Goal: Task Accomplishment & Management: Manage account settings

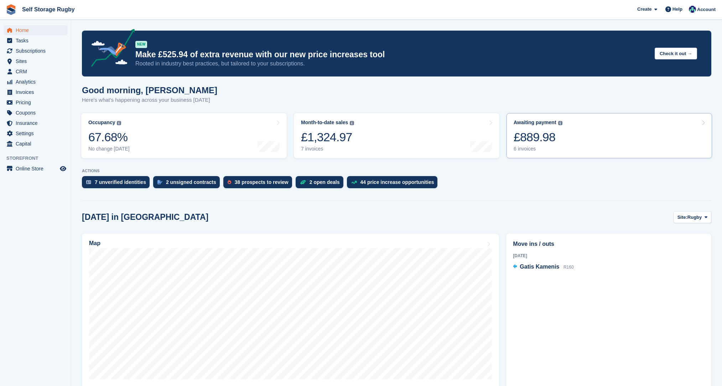
click at [536, 150] on div "6 invoices" at bounding box center [538, 149] width 49 height 6
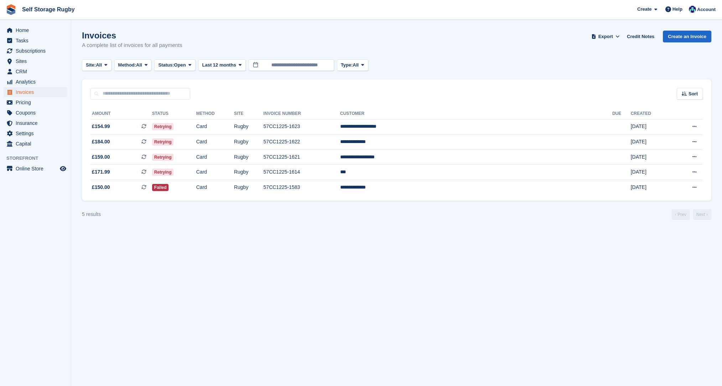
click at [290, 235] on section "Invoices A complete list of invoices for all payments Export Export Invoices Ex…" at bounding box center [396, 193] width 651 height 386
click at [196, 173] on td "Retrying" at bounding box center [174, 172] width 44 height 15
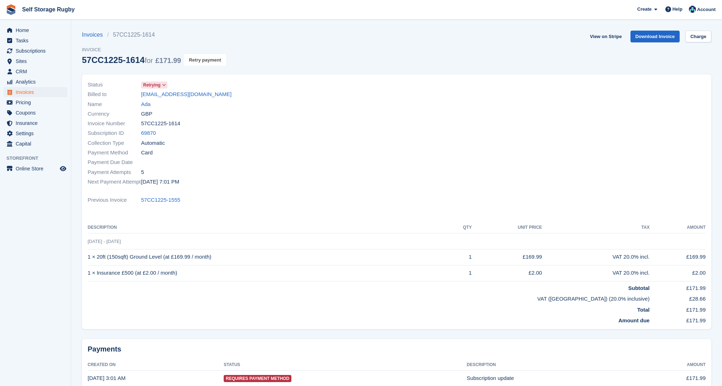
click at [191, 65] on button "Retry payment" at bounding box center [205, 60] width 42 height 12
click at [24, 103] on span "Pricing" at bounding box center [37, 103] width 43 height 10
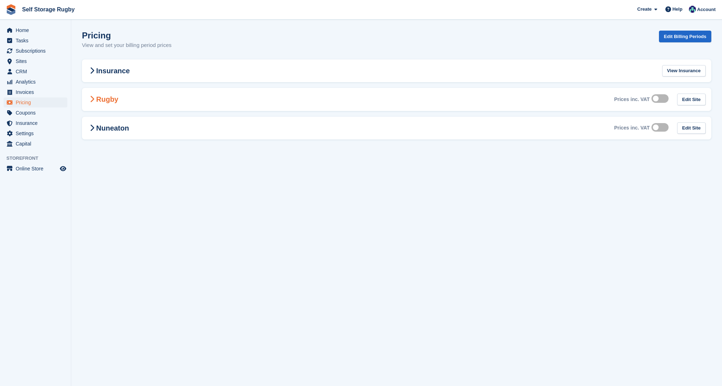
click at [118, 98] on h2 "Rugby" at bounding box center [103, 99] width 31 height 9
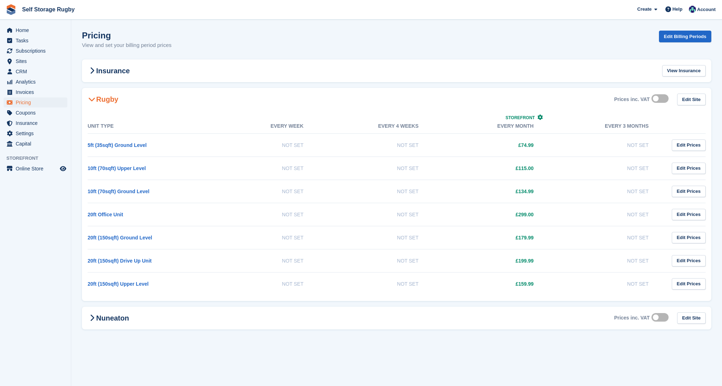
click at [73, 125] on section "Pricing View and set your billing period prices Edit Billing Periods Insurance …" at bounding box center [396, 193] width 651 height 386
click at [24, 32] on span "Home" at bounding box center [37, 30] width 43 height 10
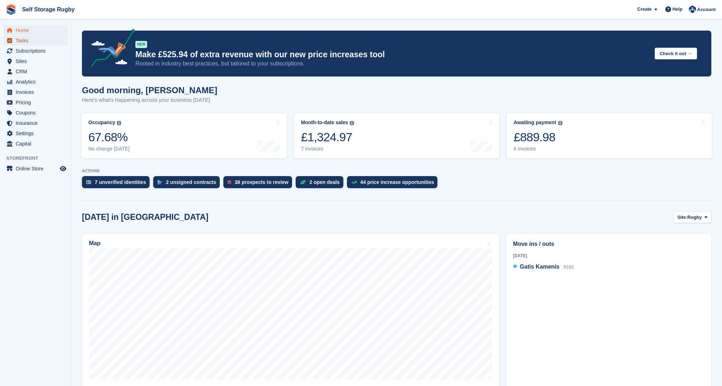
click at [25, 44] on span "Tasks" at bounding box center [37, 41] width 43 height 10
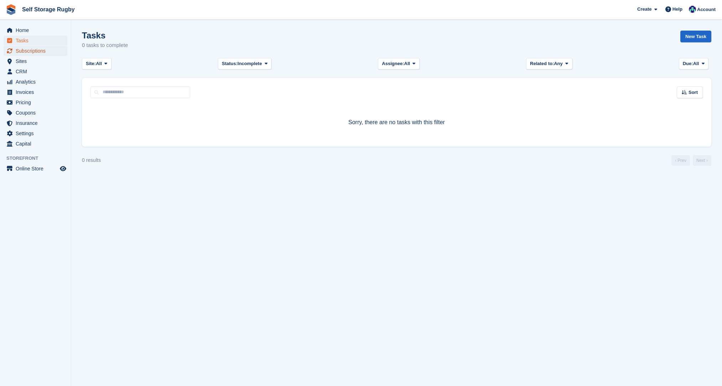
click at [29, 54] on span "Subscriptions" at bounding box center [37, 51] width 43 height 10
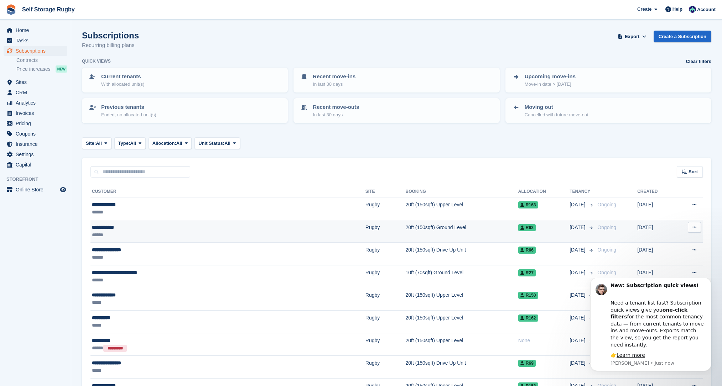
click at [100, 229] on div "**********" at bounding box center [165, 227] width 147 height 7
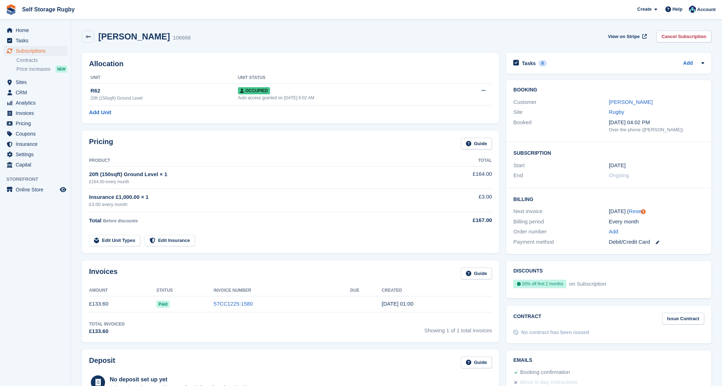
click at [501, 252] on div "Pricing Guide Product Total 20ft (150sqft) Ground Level × 1 £164.00 every month…" at bounding box center [290, 192] width 424 height 130
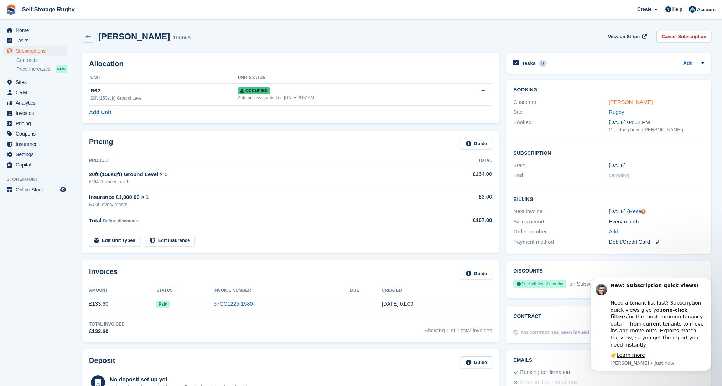
click at [614, 100] on link "Peter Weston" at bounding box center [631, 102] width 44 height 6
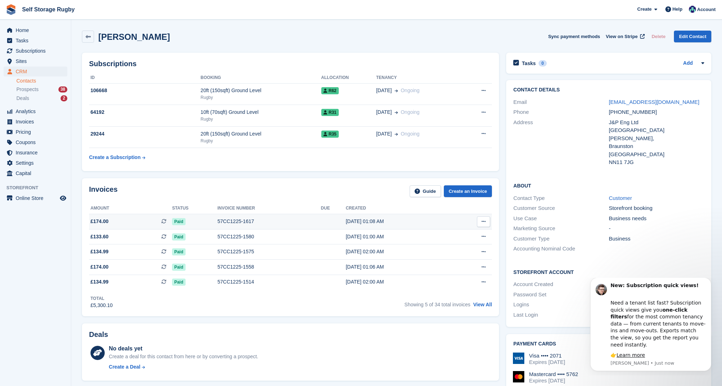
click at [485, 221] on icon at bounding box center [484, 221] width 4 height 5
click at [448, 237] on p "Download PDF" at bounding box center [456, 235] width 62 height 9
click at [18, 30] on span "Home" at bounding box center [37, 30] width 43 height 10
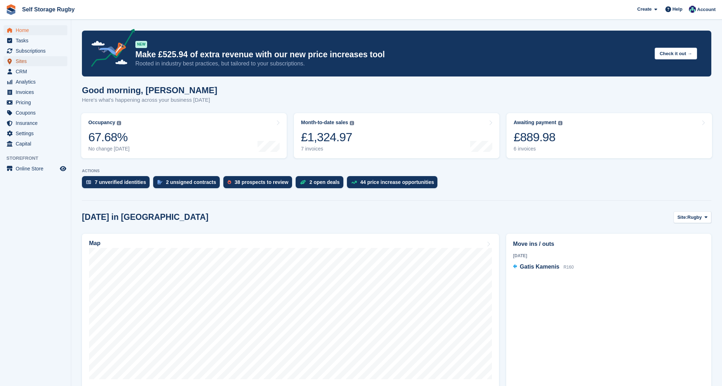
drag, startPoint x: 18, startPoint y: 58, endPoint x: 28, endPoint y: 66, distance: 12.4
click at [18, 58] on span "Sites" at bounding box center [37, 61] width 43 height 10
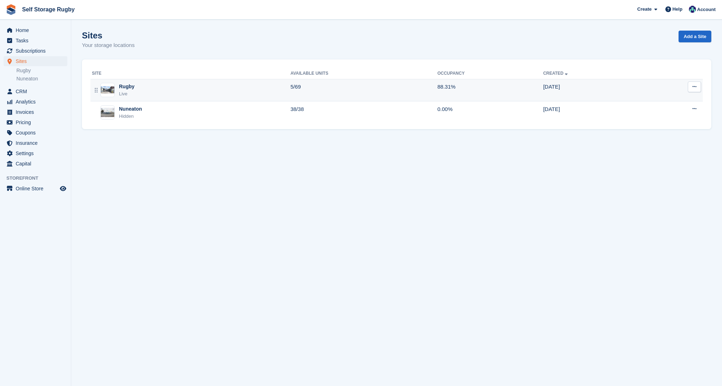
click at [126, 93] on div "Live" at bounding box center [127, 93] width 16 height 7
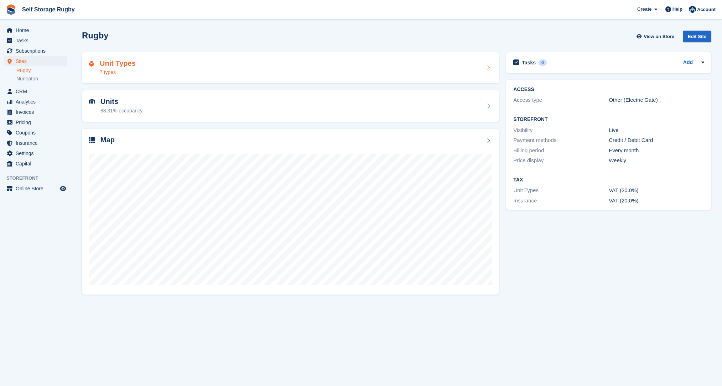
click at [138, 63] on div "Unit Types 7 types" at bounding box center [290, 67] width 403 height 17
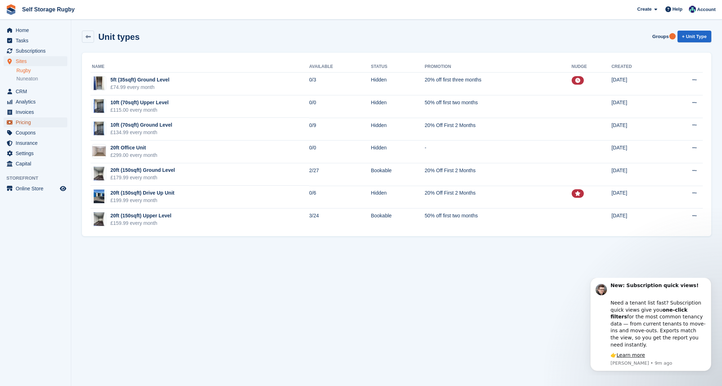
click at [31, 122] on span "Pricing" at bounding box center [37, 123] width 43 height 10
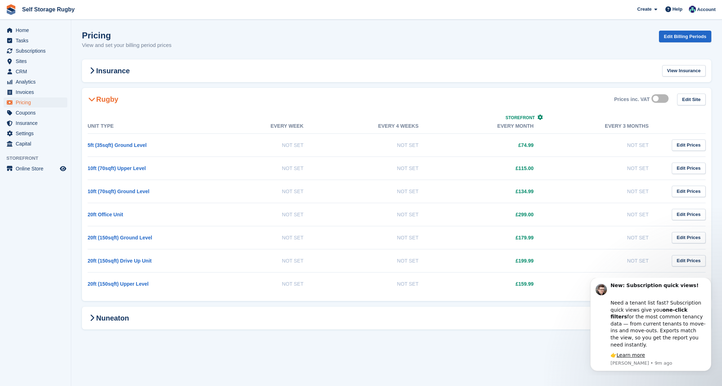
click at [511, 306] on section "Pricing View and set your billing period prices Edit Billing Periods Insurance …" at bounding box center [396, 193] width 651 height 386
drag, startPoint x: 123, startPoint y: 44, endPoint x: 258, endPoint y: 3, distance: 141.3
click at [123, 44] on p "View and set your billing period prices" at bounding box center [127, 45] width 90 height 8
click at [25, 32] on span "Home" at bounding box center [37, 30] width 43 height 10
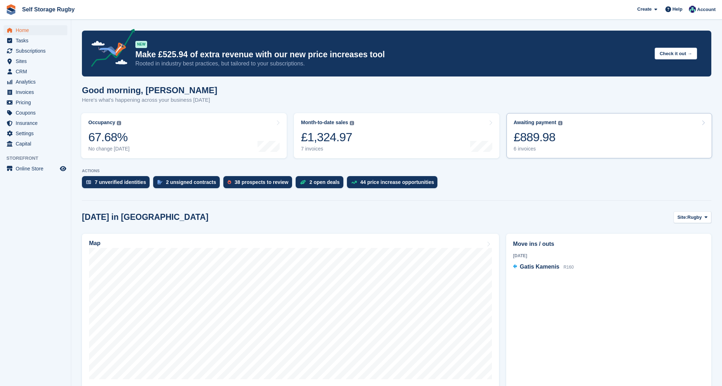
click at [523, 130] on div "£889.98" at bounding box center [538, 137] width 49 height 15
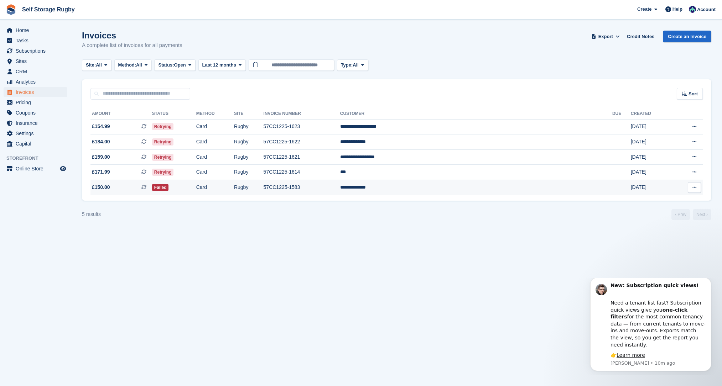
click at [147, 188] on span "£150.00 This is a recurring subscription invoice." at bounding box center [121, 187] width 62 height 7
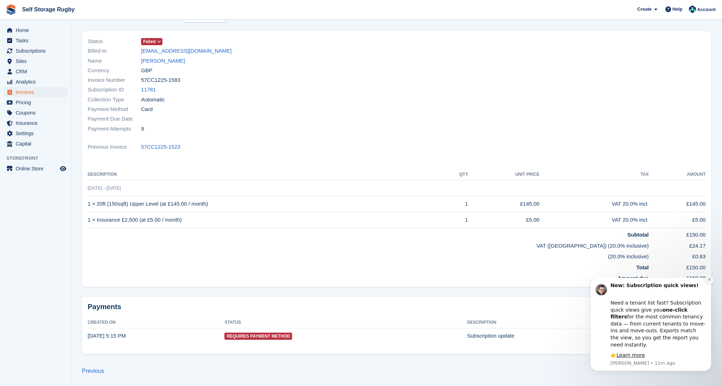
click at [705, 285] on button "Dismiss notification" at bounding box center [709, 279] width 9 height 9
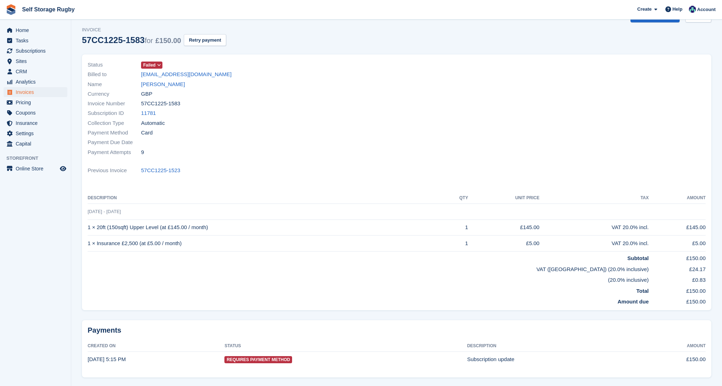
scroll to position [8, 0]
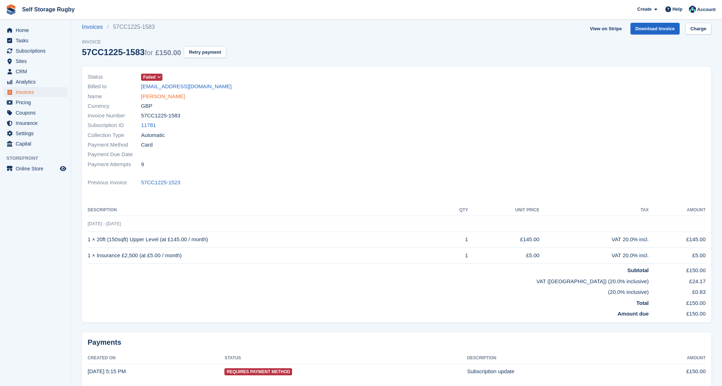
click at [162, 99] on link "Tariro Gochera" at bounding box center [163, 97] width 44 height 8
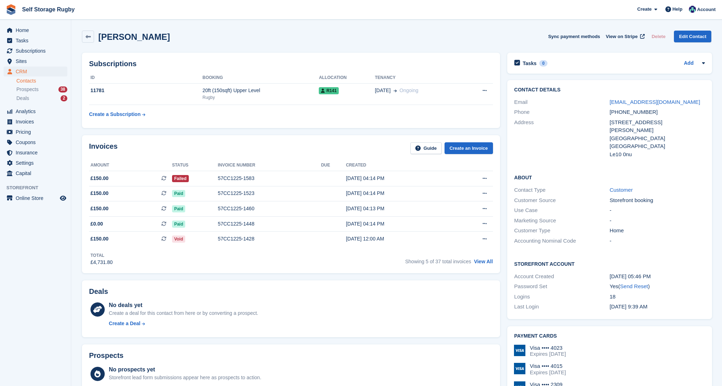
click at [226, 278] on div "Deals No deals yet Create a deal for this contact from here or by converting a …" at bounding box center [290, 309] width 425 height 64
click at [501, 275] on div "Invoices Guide Create an Invoice Amount Status Invoice number Due Created £150.…" at bounding box center [290, 204] width 425 height 145
click at [27, 29] on span "Home" at bounding box center [37, 30] width 43 height 10
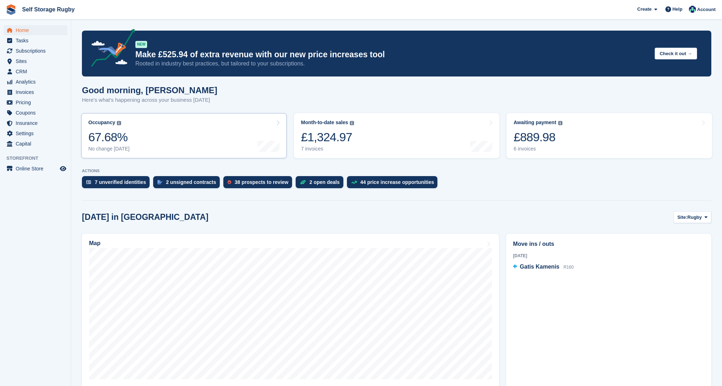
drag, startPoint x: 229, startPoint y: 168, endPoint x: 172, endPoint y: 142, distance: 62.6
click at [229, 168] on section "NEW Make £525.94 of extra revenue with our new price increases tool Rooted in i…" at bounding box center [396, 318] width 651 height 636
click at [575, 132] on link "Awaiting payment The total outstanding balance on all open invoices. £889.98 6 …" at bounding box center [609, 135] width 206 height 45
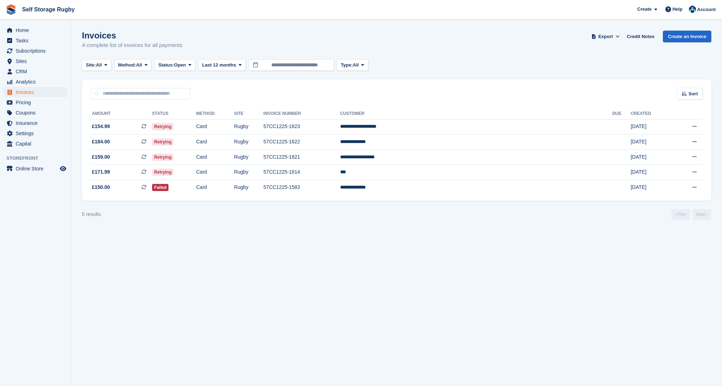
click at [255, 244] on section "Invoices A complete list of invoices for all payments Export Export Invoices Ex…" at bounding box center [396, 193] width 651 height 386
click at [196, 158] on td "Retrying" at bounding box center [174, 157] width 44 height 15
click at [220, 233] on section "Invoices A complete list of invoices for all payments Export Export Invoices Ex…" at bounding box center [396, 193] width 651 height 386
click at [196, 140] on td "Retrying" at bounding box center [174, 142] width 44 height 15
click at [97, 231] on section "Invoices A complete list of invoices for all payments Export Export Invoices Ex…" at bounding box center [396, 193] width 651 height 386
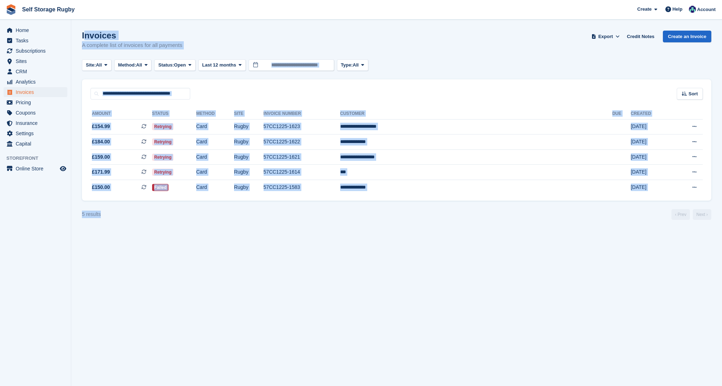
drag, startPoint x: 302, startPoint y: 245, endPoint x: 83, endPoint y: 29, distance: 307.3
click at [83, 29] on section "Invoices A complete list of invoices for all payments Export Export Invoices Ex…" at bounding box center [396, 193] width 651 height 386
drag, startPoint x: 83, startPoint y: 29, endPoint x: 257, endPoint y: 243, distance: 275.7
click at [257, 243] on section "Invoices A complete list of invoices for all payments Export Export Invoices Ex…" at bounding box center [396, 193] width 651 height 386
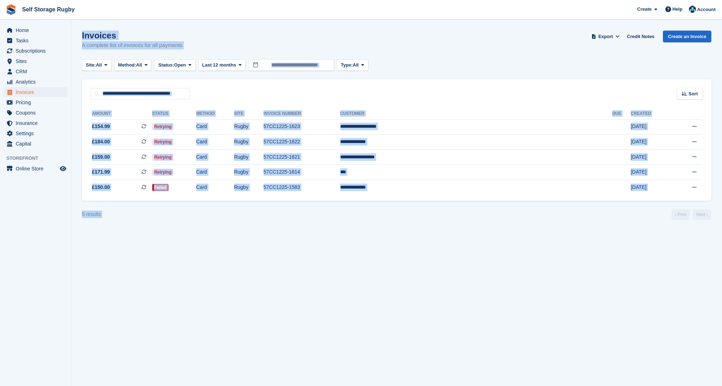
click at [257, 243] on section "Invoices A complete list of invoices for all payments Export Export Invoices Ex…" at bounding box center [396, 193] width 651 height 386
drag, startPoint x: 249, startPoint y: 212, endPoint x: 83, endPoint y: 35, distance: 242.1
click at [83, 35] on section "Invoices A complete list of invoices for all payments Export Export Invoices Ex…" at bounding box center [396, 193] width 651 height 386
click at [83, 35] on h1 "Invoices" at bounding box center [132, 36] width 100 height 10
drag, startPoint x: 83, startPoint y: 35, endPoint x: 286, endPoint y: 230, distance: 281.1
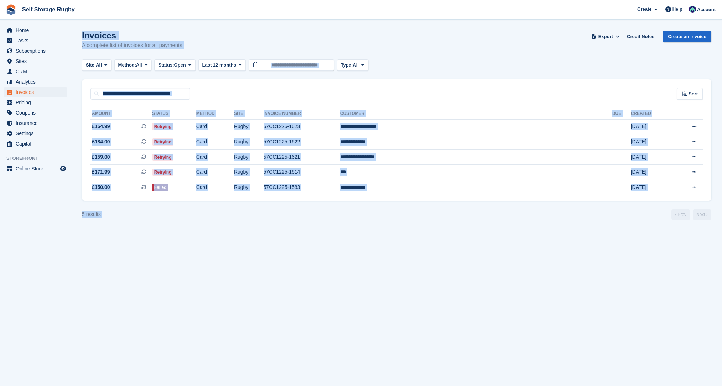
click at [286, 230] on section "Invoices A complete list of invoices for all payments Export Export Invoices Ex…" at bounding box center [396, 193] width 651 height 386
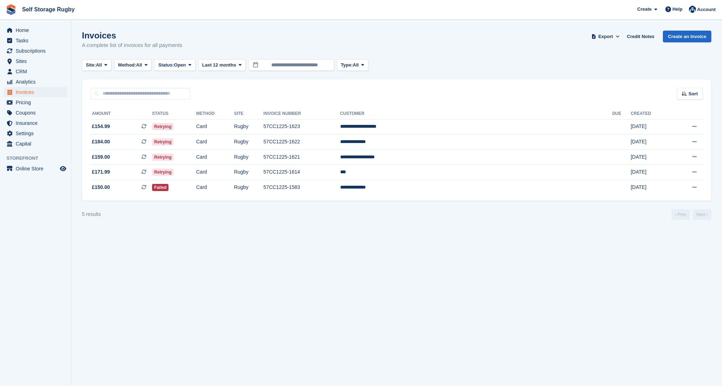
click at [345, 207] on turbo-frame "Invoices A complete list of invoices for all payments Export Export Invoices Ex…" at bounding box center [396, 125] width 629 height 189
click at [76, 185] on section "Invoices A complete list of invoices for all payments Export Export Invoices Ex…" at bounding box center [396, 193] width 651 height 386
click at [26, 60] on span "Sites" at bounding box center [37, 61] width 43 height 10
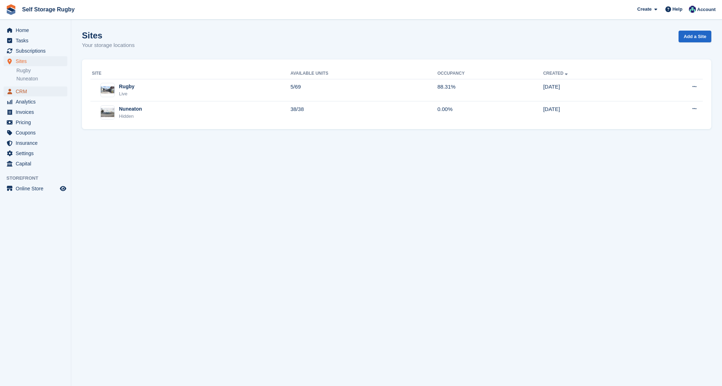
click at [23, 93] on span "CRM" at bounding box center [37, 92] width 43 height 10
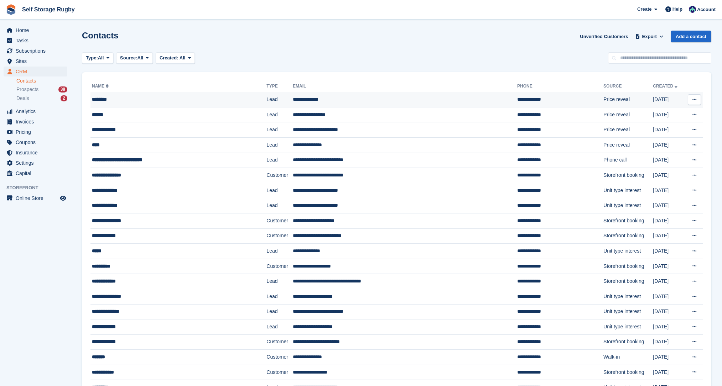
click at [694, 100] on icon at bounding box center [694, 99] width 4 height 5
drag, startPoint x: 454, startPoint y: 55, endPoint x: 260, endPoint y: 80, distance: 195.8
click at [454, 54] on div "Type: All All Lead Customer Source: All All Storefront Backoffice Pre-Opening i…" at bounding box center [396, 58] width 629 height 12
click at [202, 99] on div "********" at bounding box center [164, 99] width 144 height 7
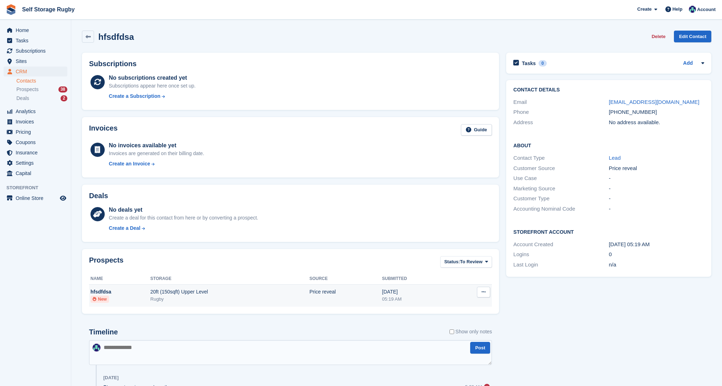
click at [482, 291] on icon at bounding box center [484, 292] width 4 height 5
click at [458, 332] on p "Delete prospect" at bounding box center [456, 330] width 62 height 9
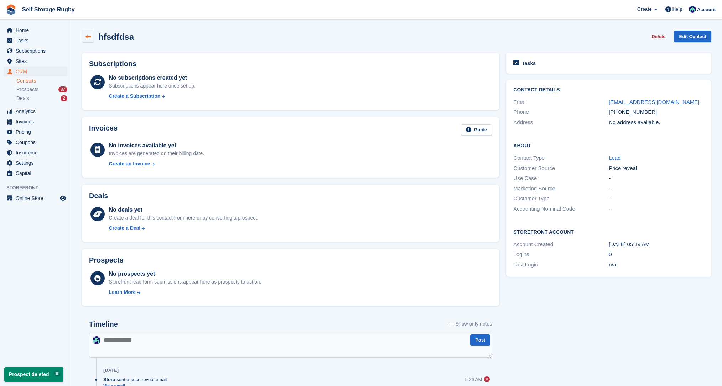
click at [84, 38] on link at bounding box center [88, 37] width 12 height 12
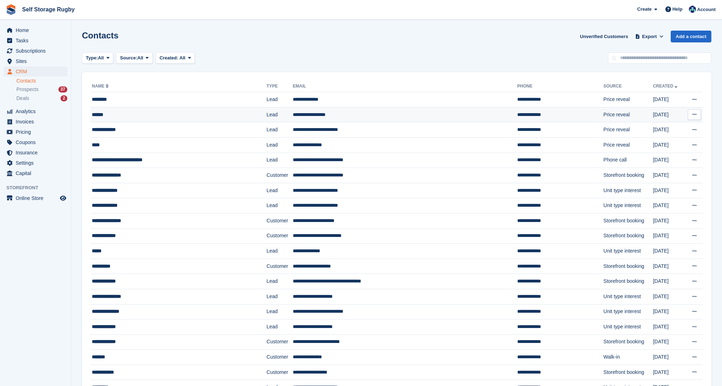
click at [695, 115] on icon at bounding box center [694, 114] width 4 height 5
click at [656, 140] on p "Delete contact" at bounding box center [667, 143] width 62 height 9
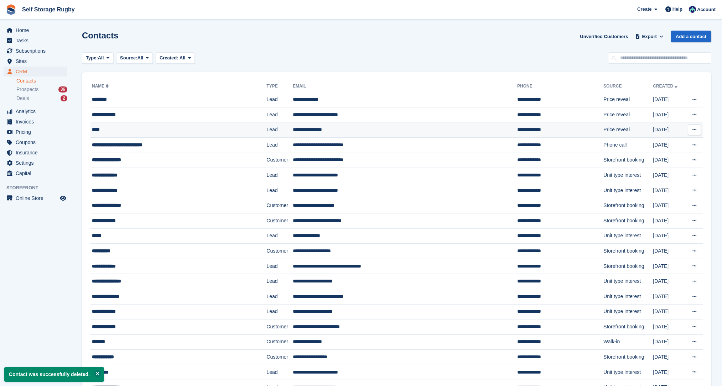
click at [692, 131] on icon at bounding box center [694, 130] width 4 height 5
click at [650, 157] on p "Delete contact" at bounding box center [667, 159] width 62 height 9
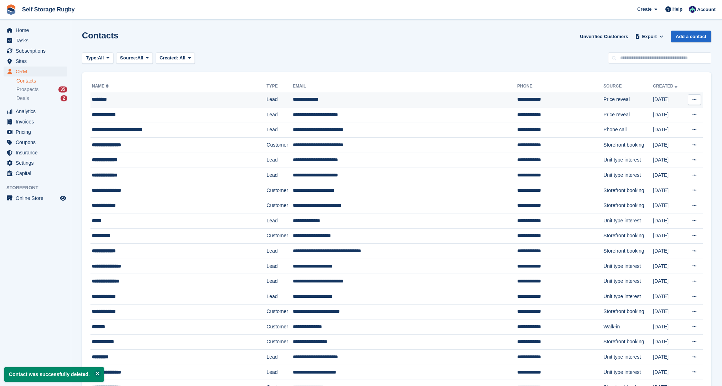
click at [692, 96] on button at bounding box center [694, 99] width 13 height 11
click at [671, 113] on p "Edit contact" at bounding box center [667, 113] width 62 height 9
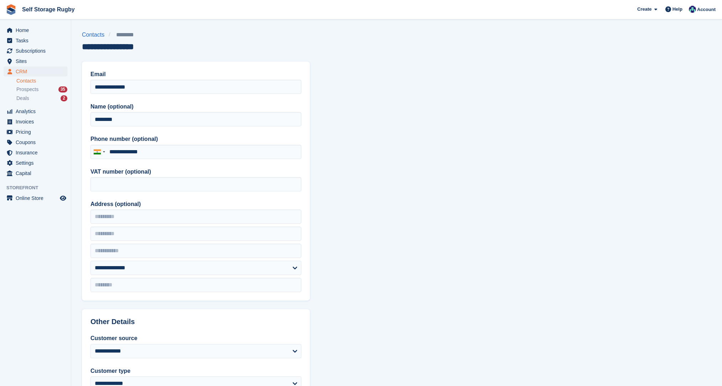
type input "**********"
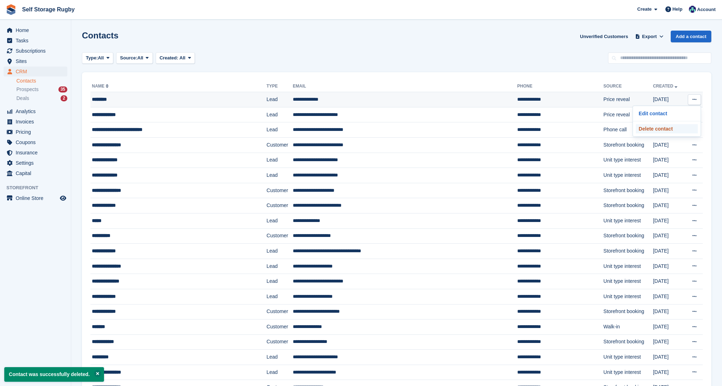
click at [662, 128] on p "Delete contact" at bounding box center [667, 128] width 62 height 9
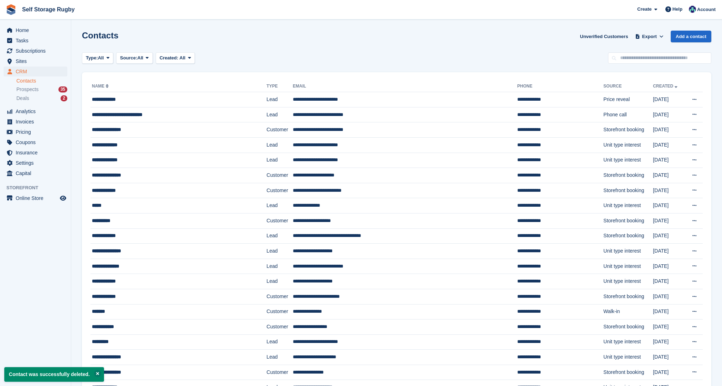
click at [12, 28] on span "menu" at bounding box center [9, 30] width 9 height 9
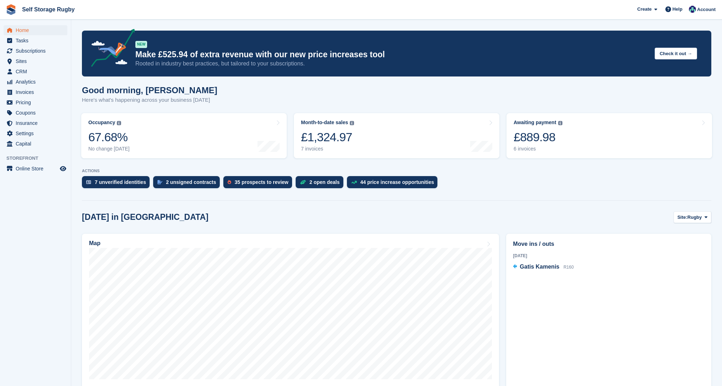
click at [480, 175] on div "ACTIONS 7 unverified identities 2 unsigned contracts 35 prospects to review 2 o…" at bounding box center [396, 180] width 629 height 23
click at [292, 165] on section "NEW Make £525.94 of extra revenue with our new price increases tool Rooted in i…" at bounding box center [396, 318] width 651 height 636
click at [713, 11] on span "Account" at bounding box center [706, 9] width 19 height 7
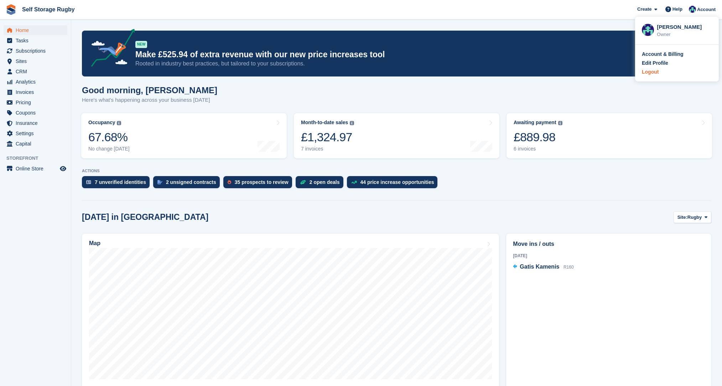
click at [661, 74] on div "Logout" at bounding box center [677, 71] width 70 height 7
